Goal: Transaction & Acquisition: Subscribe to service/newsletter

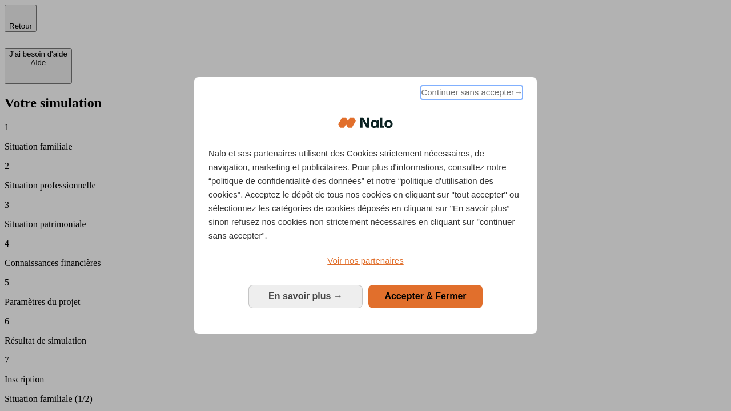
click at [470, 94] on span "Continuer sans accepter →" at bounding box center [472, 93] width 102 height 14
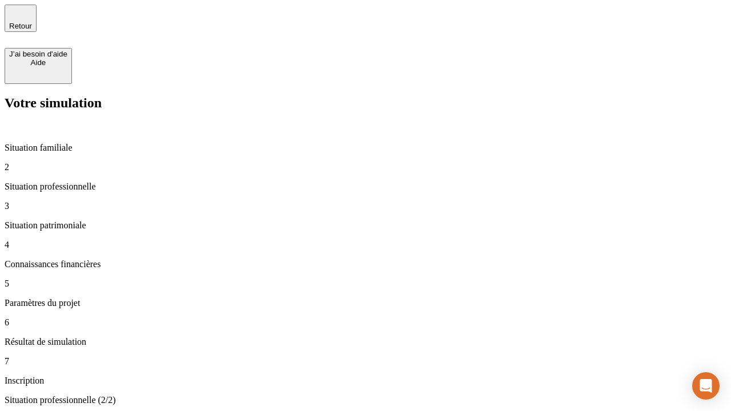
type input "30 000"
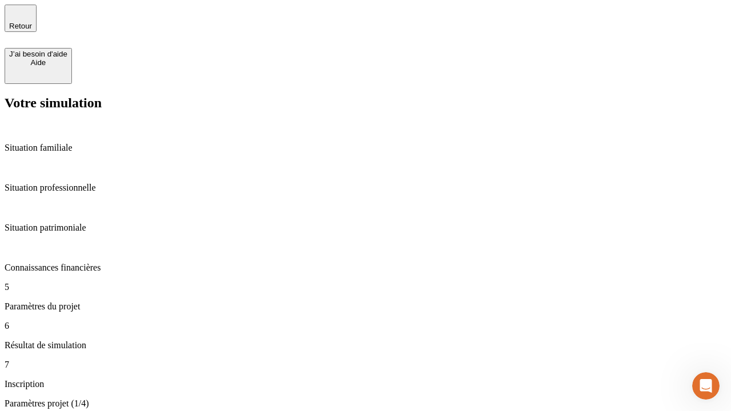
type input "25"
type input "64"
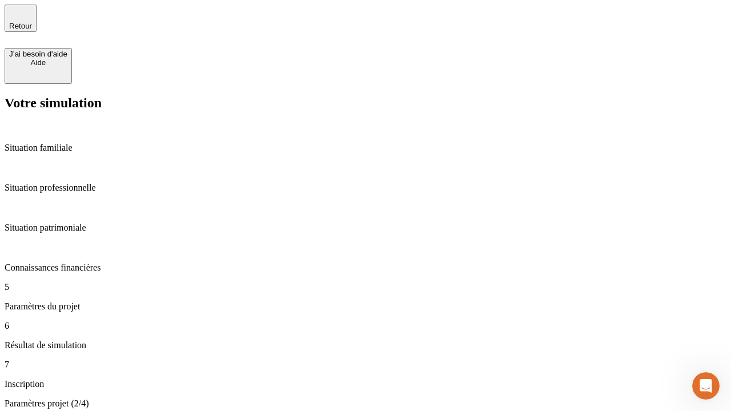
type input "1 000"
type input "640"
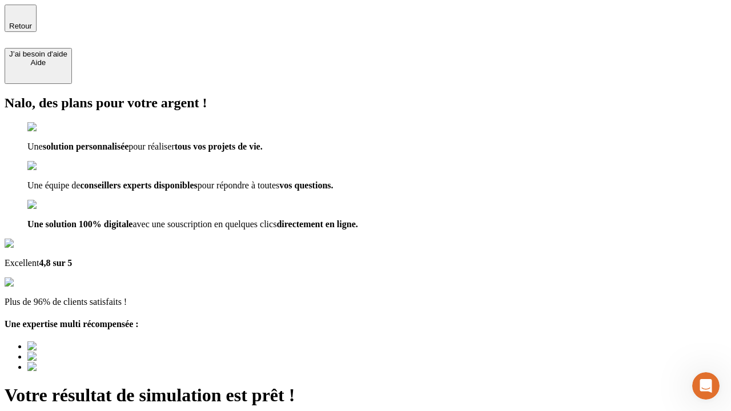
type input "[EMAIL_ADDRESS][PERSON_NAME][DOMAIN_NAME]"
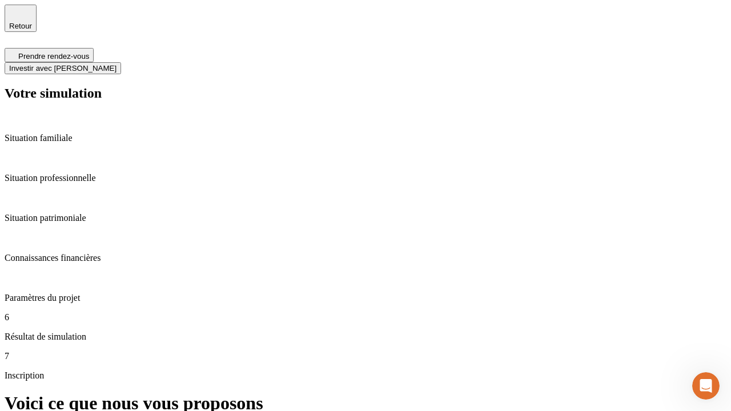
click at [116, 64] on span "Investir avec [PERSON_NAME]" at bounding box center [62, 68] width 107 height 9
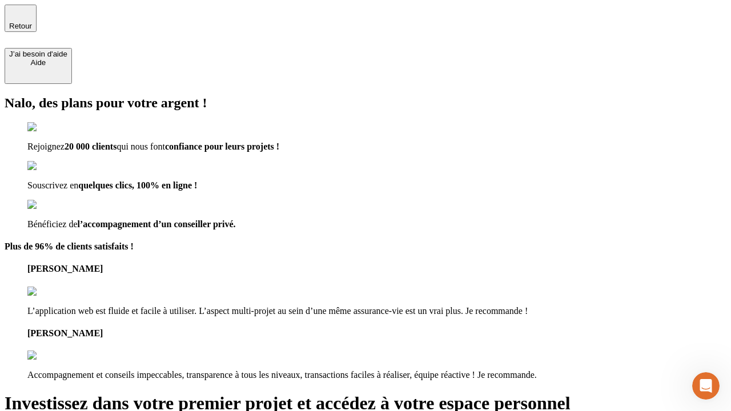
type input "[EMAIL_ADDRESS][PERSON_NAME][DOMAIN_NAME]"
